Goal: Submit feedback/report problem

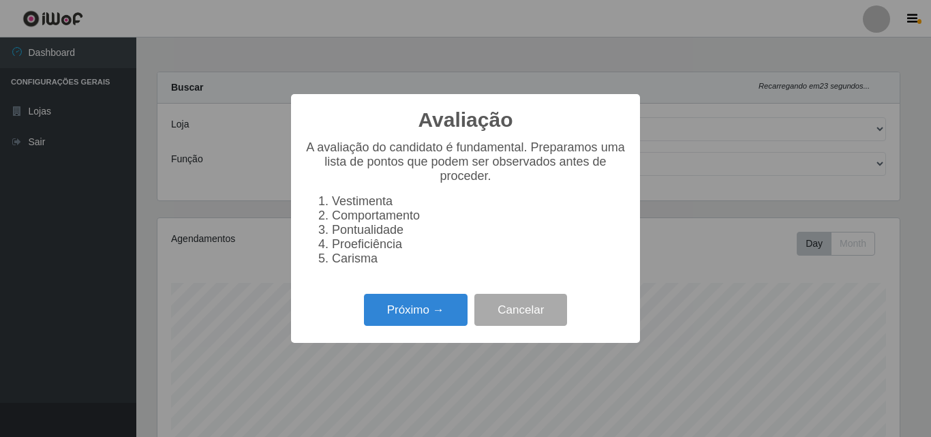
select select "423"
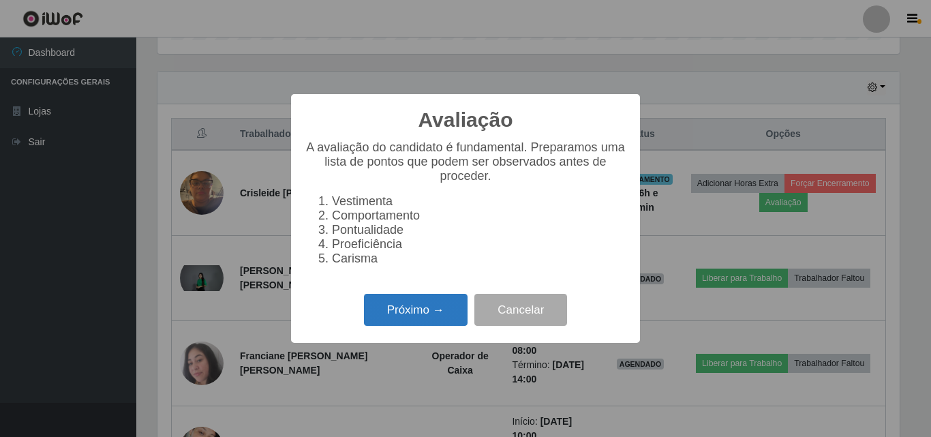
scroll to position [283, 742]
drag, startPoint x: 0, startPoint y: 0, endPoint x: 428, endPoint y: 326, distance: 538.1
click at [428, 326] on button "Próximo →" at bounding box center [416, 310] width 104 height 32
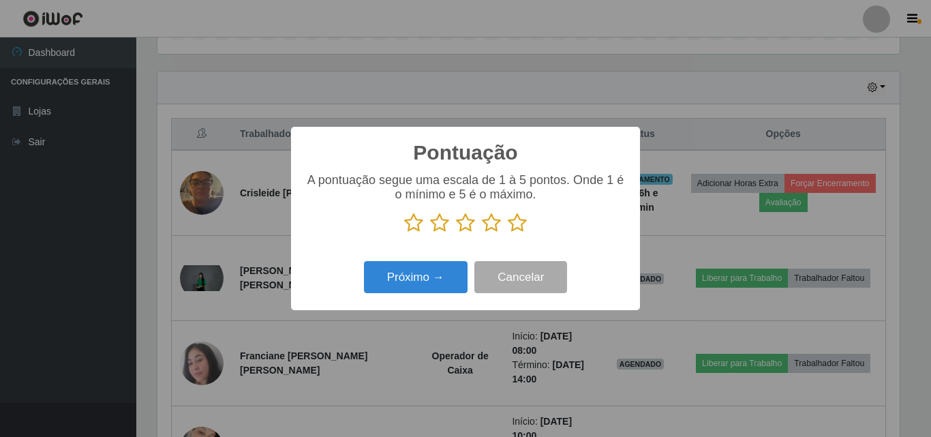
scroll to position [680953, 680494]
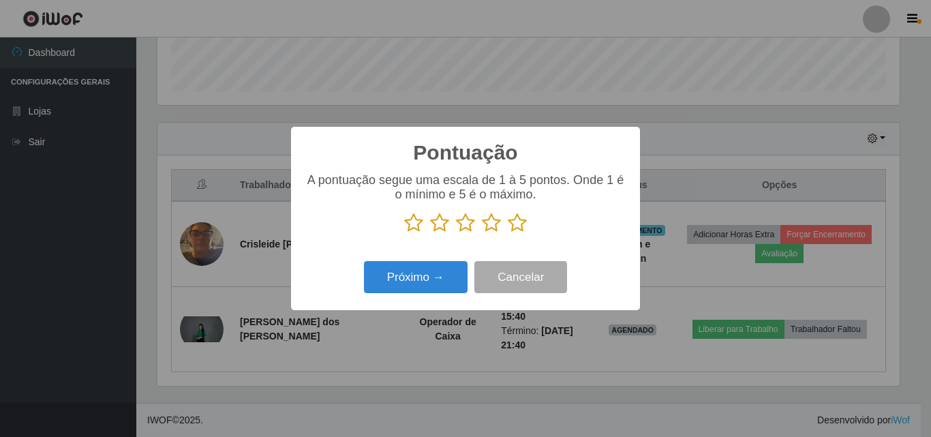
click at [516, 225] on icon at bounding box center [517, 223] width 19 height 20
click at [508, 233] on input "radio" at bounding box center [508, 233] width 0 height 0
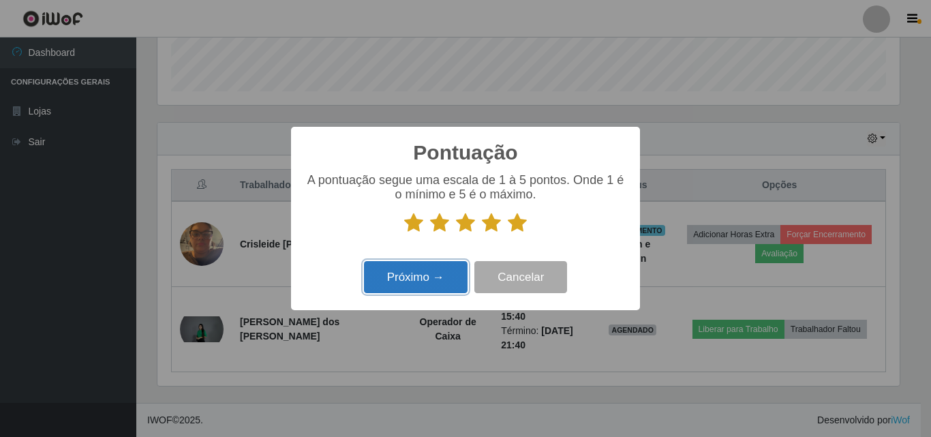
click at [437, 277] on button "Próximo →" at bounding box center [416, 277] width 104 height 32
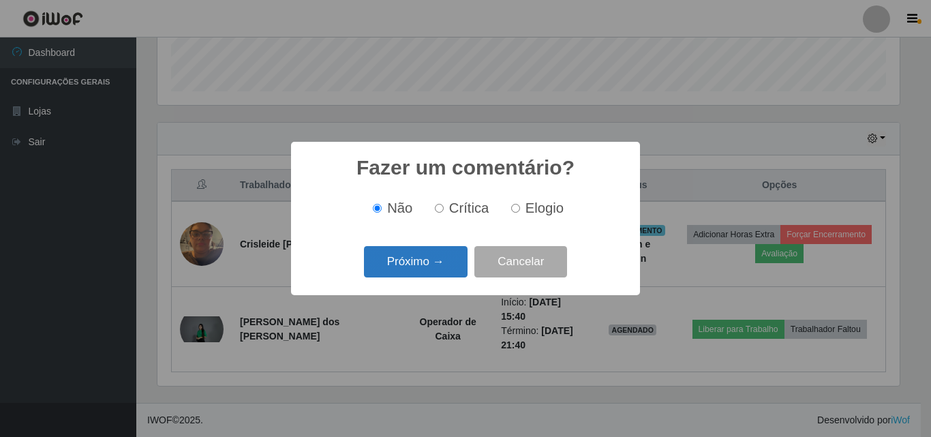
click at [441, 255] on button "Próximo →" at bounding box center [416, 262] width 104 height 32
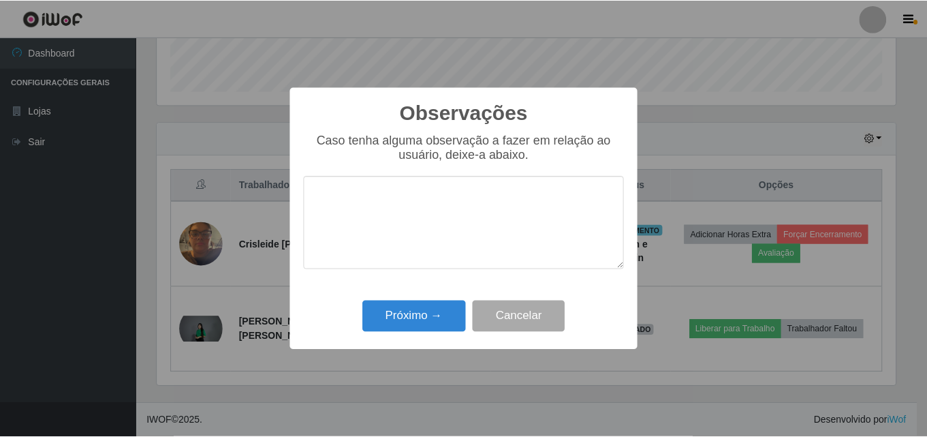
scroll to position [680953, 680494]
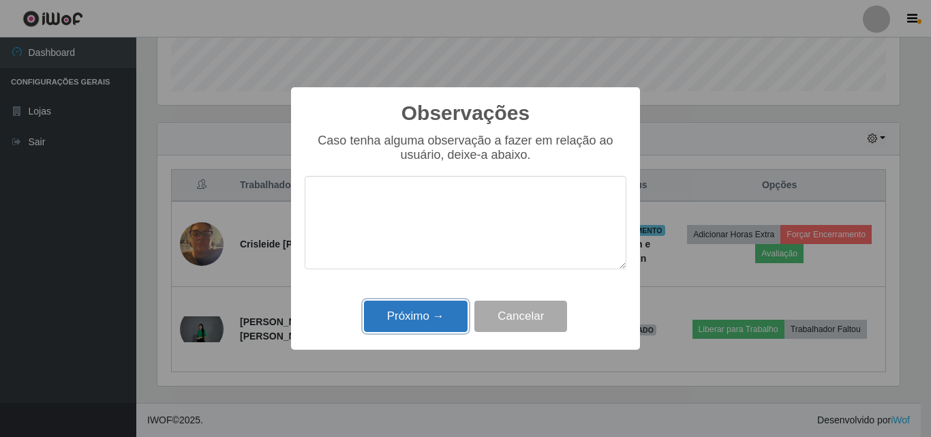
click at [427, 315] on button "Próximo →" at bounding box center [416, 316] width 104 height 32
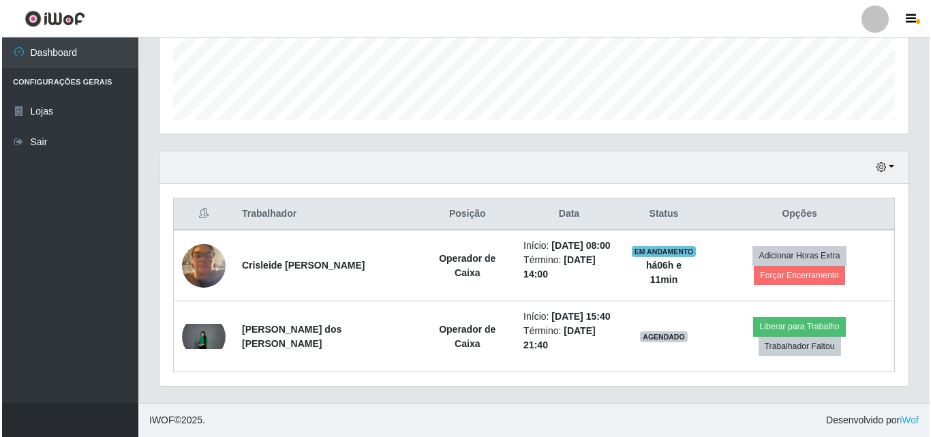
scroll to position [367, 0]
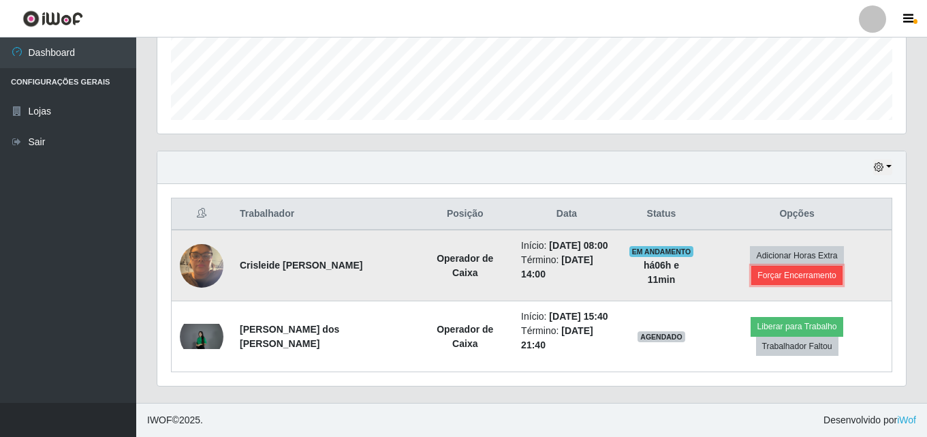
click at [775, 277] on button "Forçar Encerramento" at bounding box center [796, 275] width 91 height 19
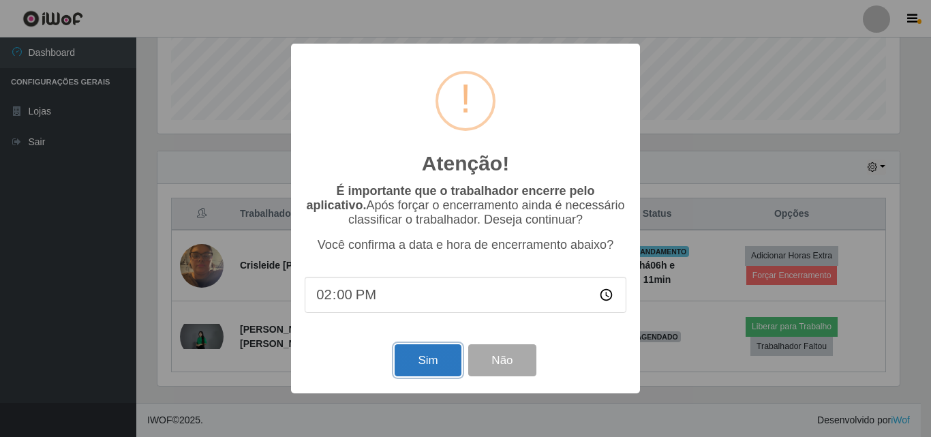
click at [405, 356] on button "Sim" at bounding box center [427, 360] width 66 height 32
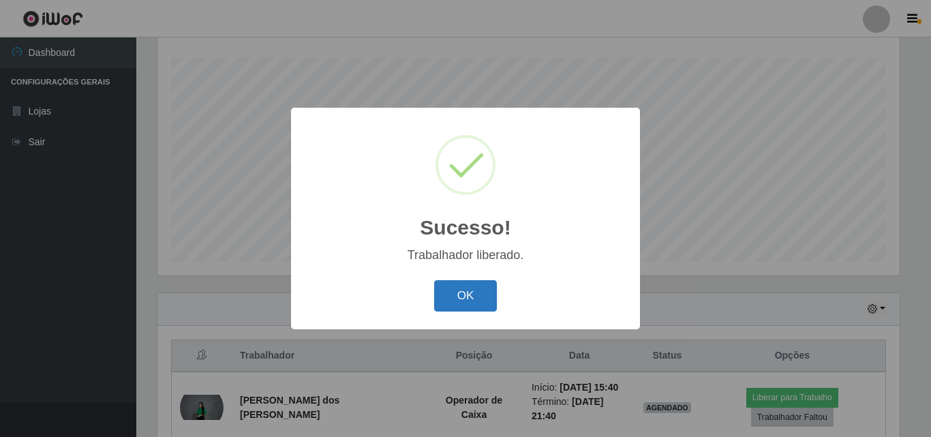
click at [469, 306] on button "OK" at bounding box center [465, 296] width 63 height 32
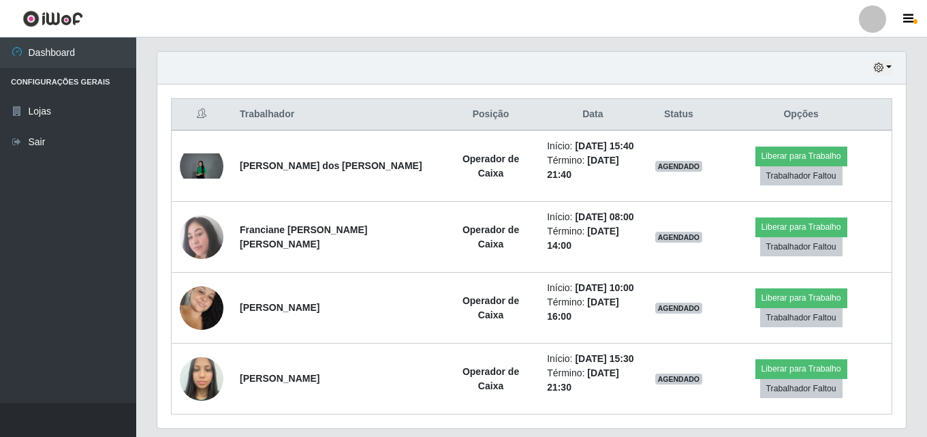
scroll to position [468, 0]
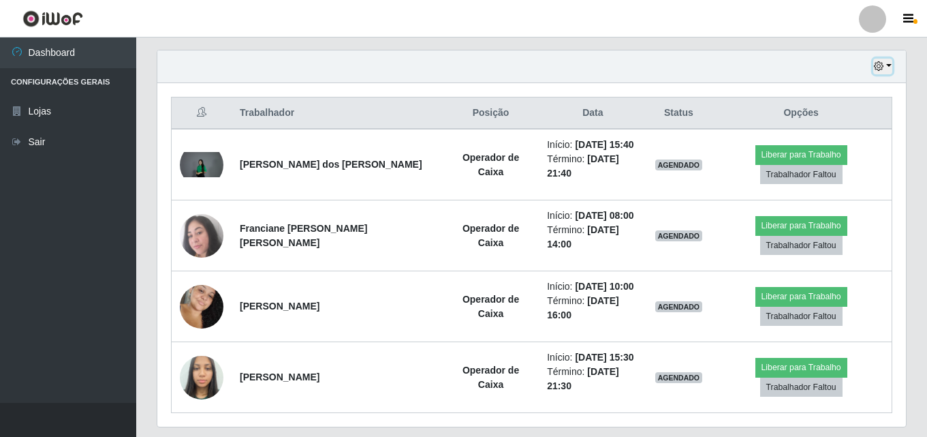
click at [886, 65] on button "button" at bounding box center [882, 67] width 19 height 16
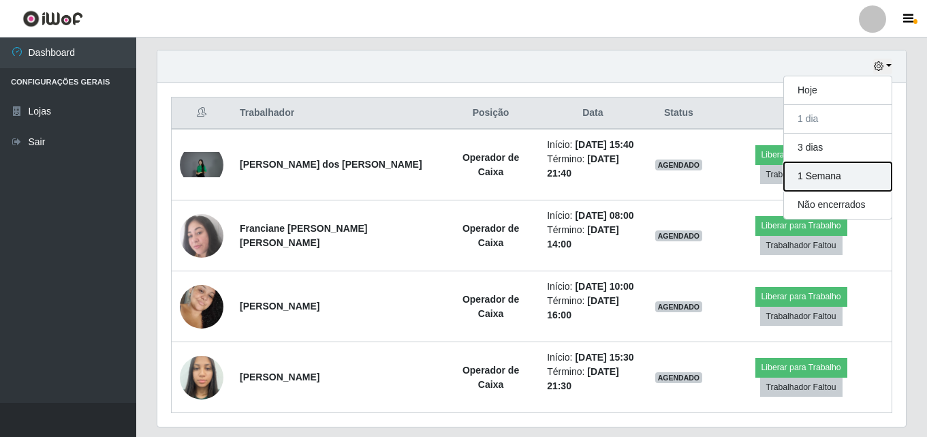
click at [851, 187] on button "1 Semana" at bounding box center [838, 176] width 108 height 29
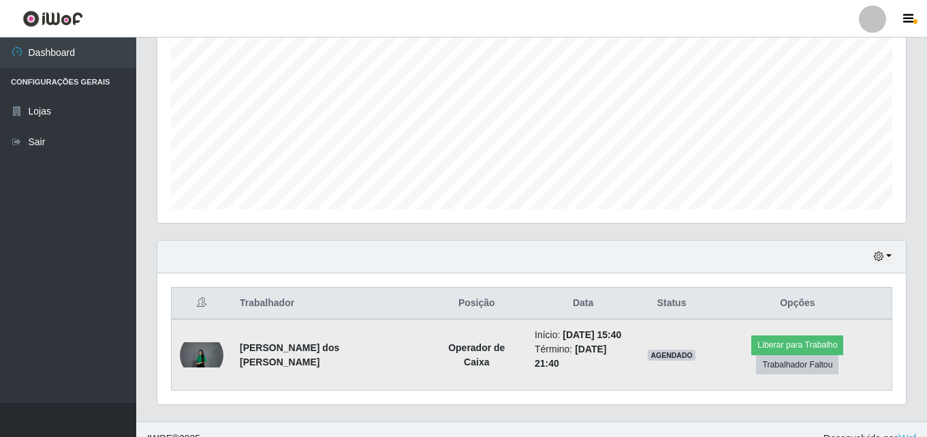
scroll to position [286, 0]
